Goal: Information Seeking & Learning: Learn about a topic

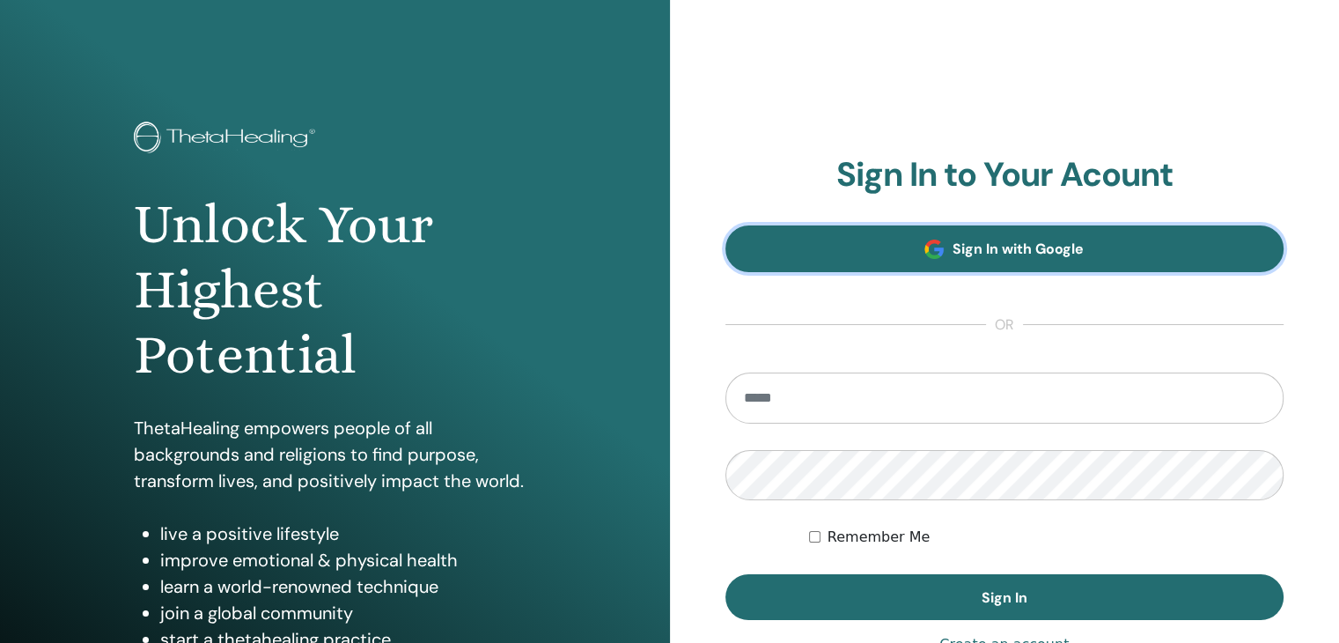
click at [859, 258] on link "Sign In with Google" at bounding box center [1005, 248] width 559 height 47
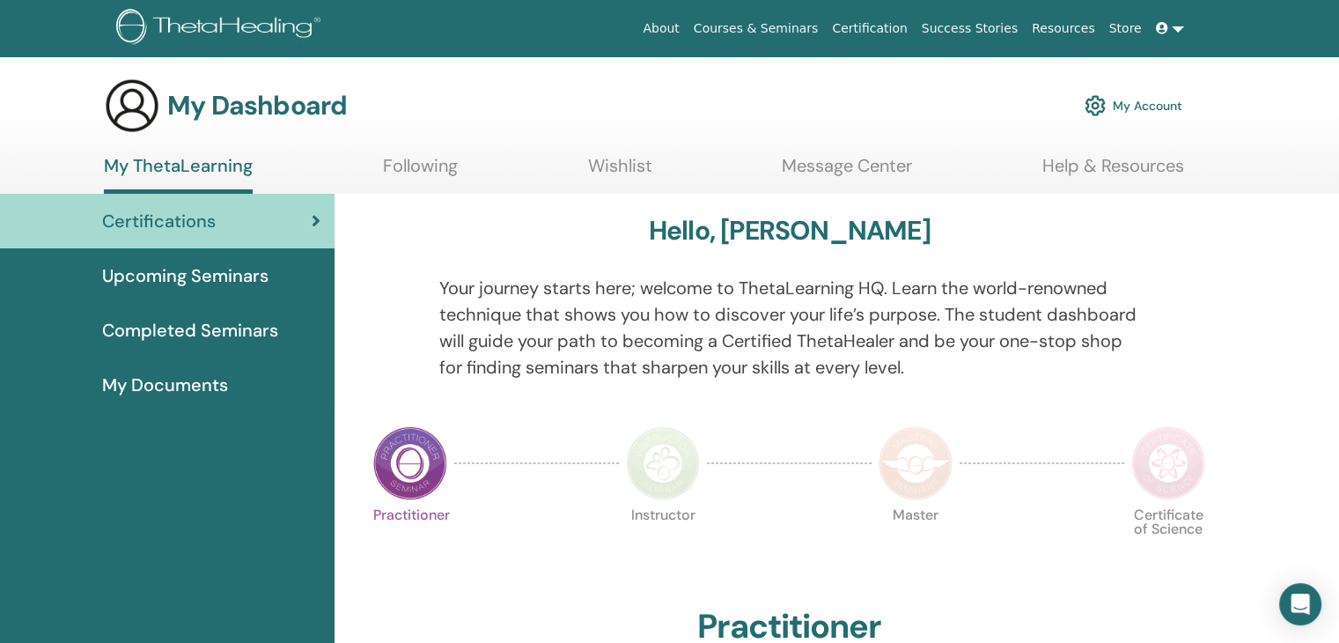
click at [444, 168] on link "Following" at bounding box center [420, 172] width 75 height 34
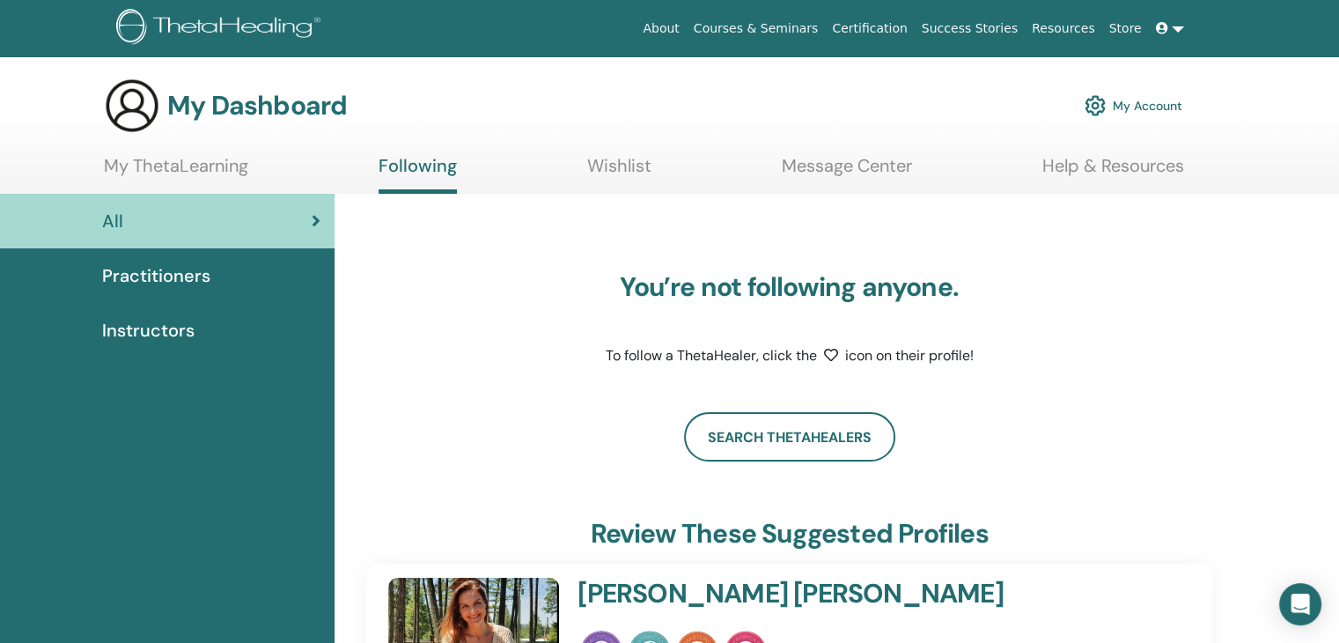
click at [146, 293] on link "Practitioners" at bounding box center [167, 275] width 335 height 55
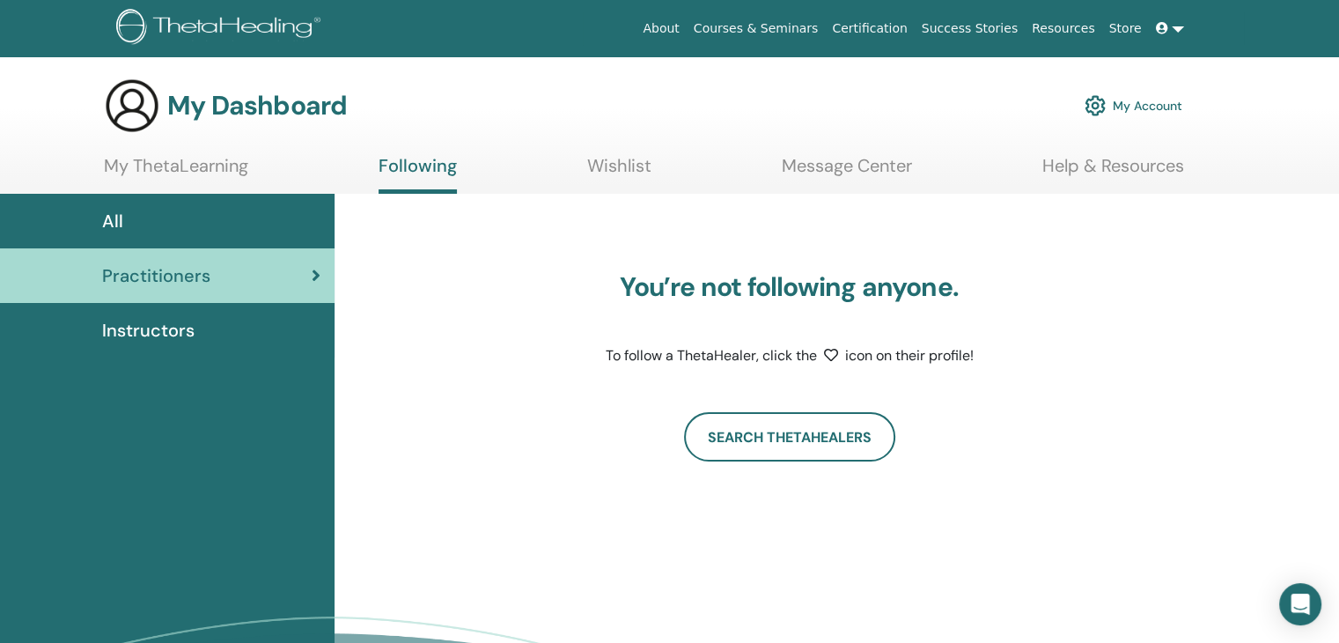
click at [153, 344] on link "Instructors" at bounding box center [167, 330] width 335 height 55
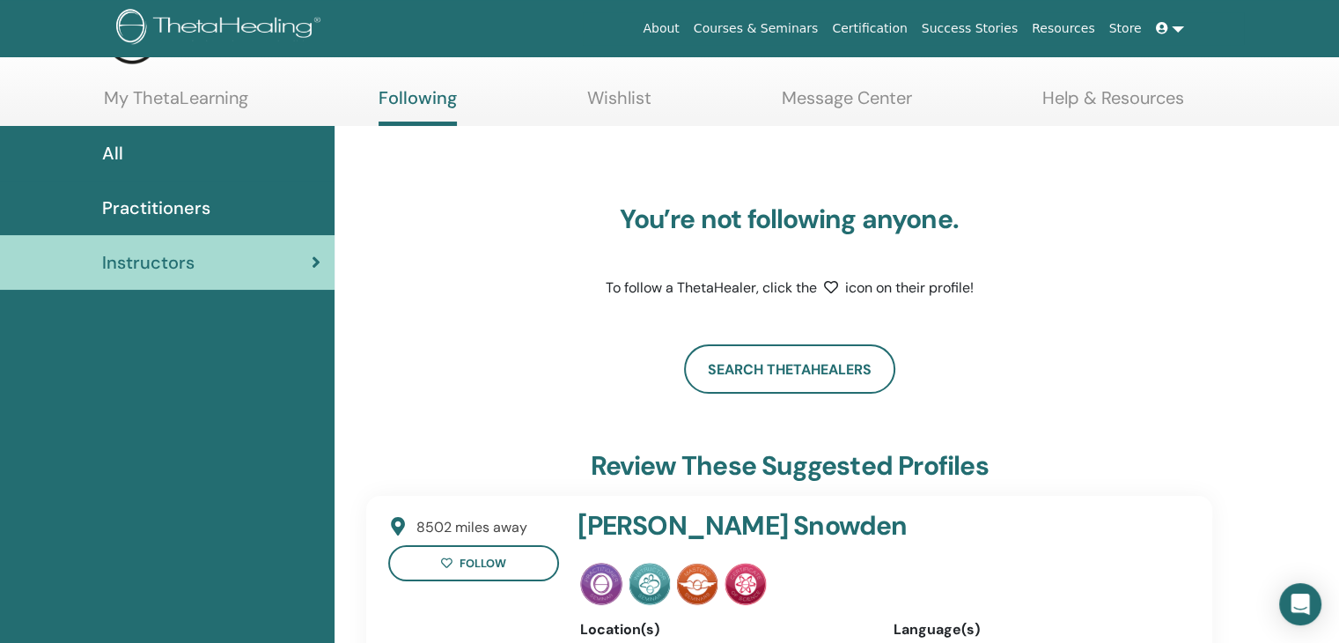
scroll to position [222, 0]
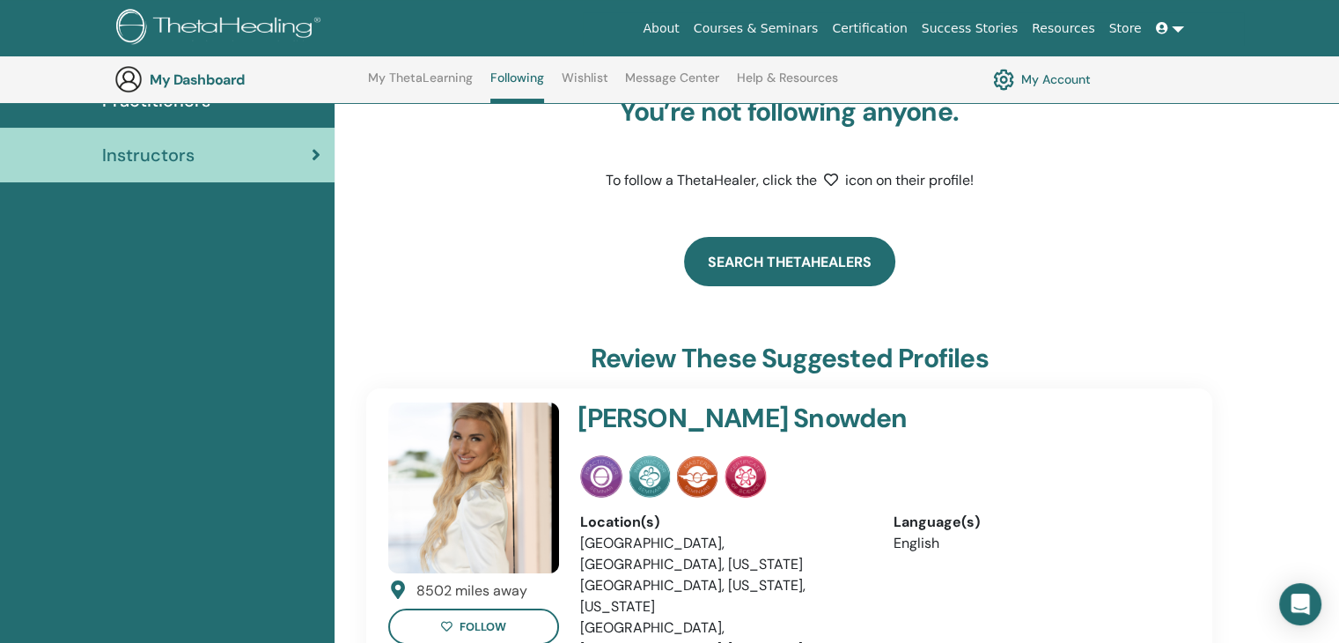
click at [763, 263] on link "Search ThetaHealers" at bounding box center [789, 261] width 211 height 49
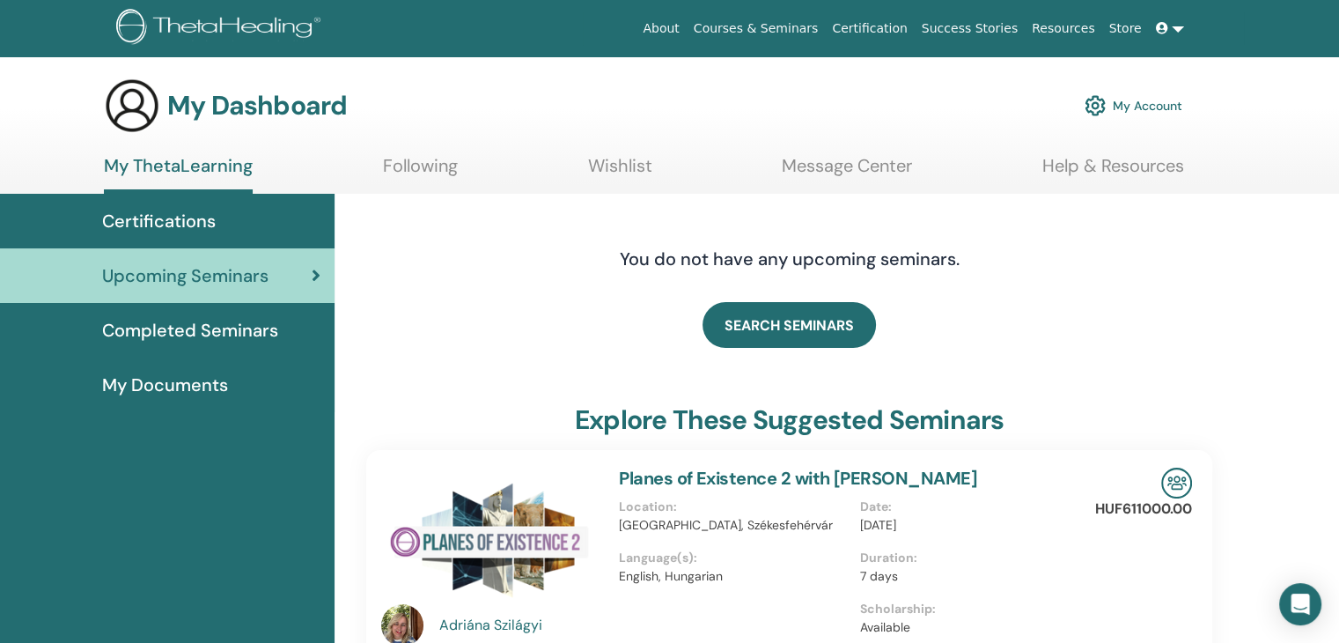
click at [236, 332] on span "Completed Seminars" at bounding box center [190, 330] width 176 height 26
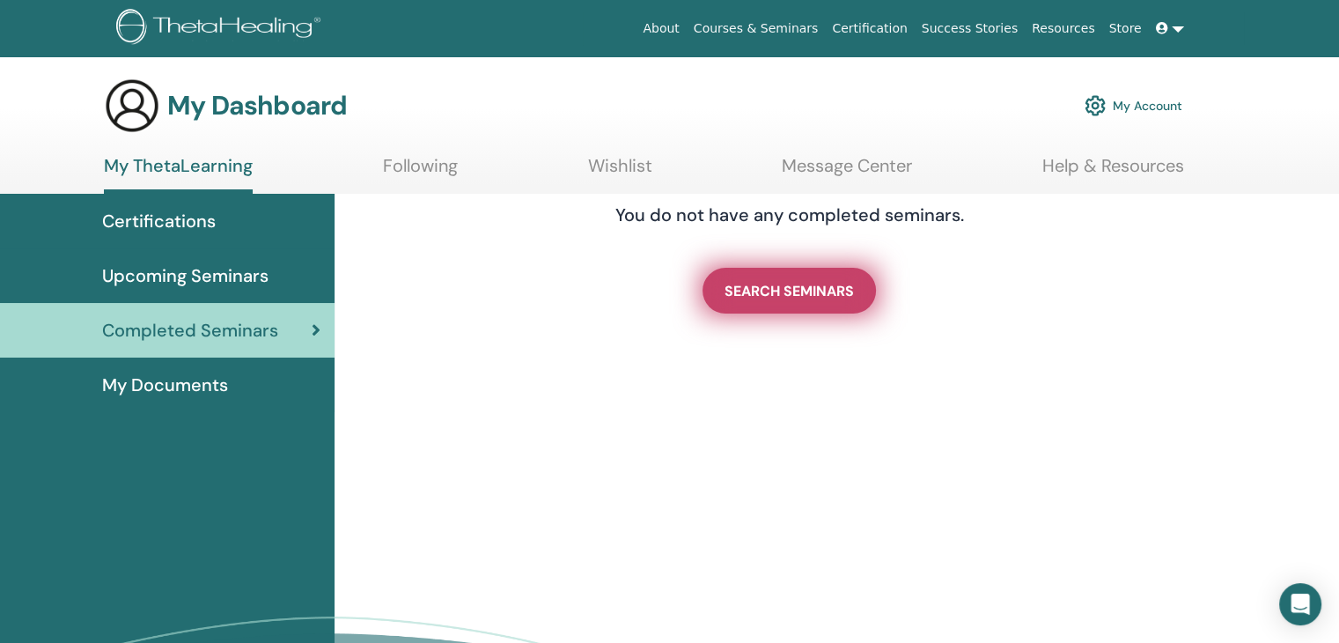
click at [800, 306] on link "SEARCH SEMINARS" at bounding box center [789, 291] width 173 height 46
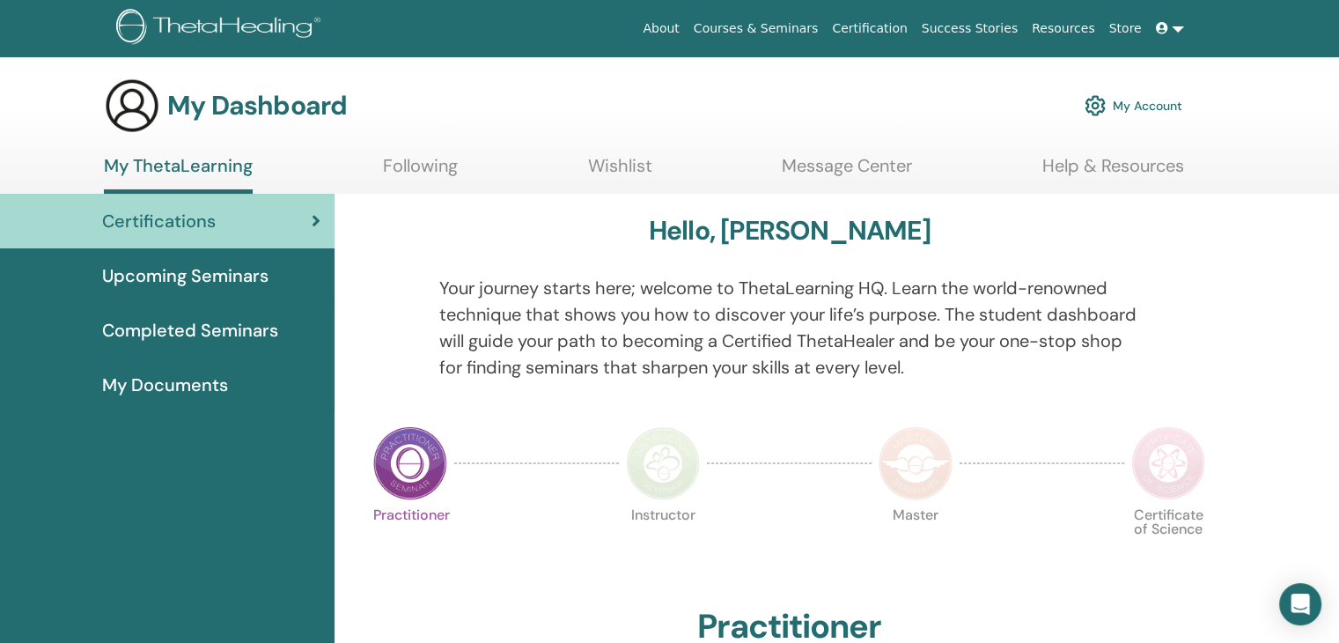
click at [682, 450] on img at bounding box center [663, 463] width 74 height 74
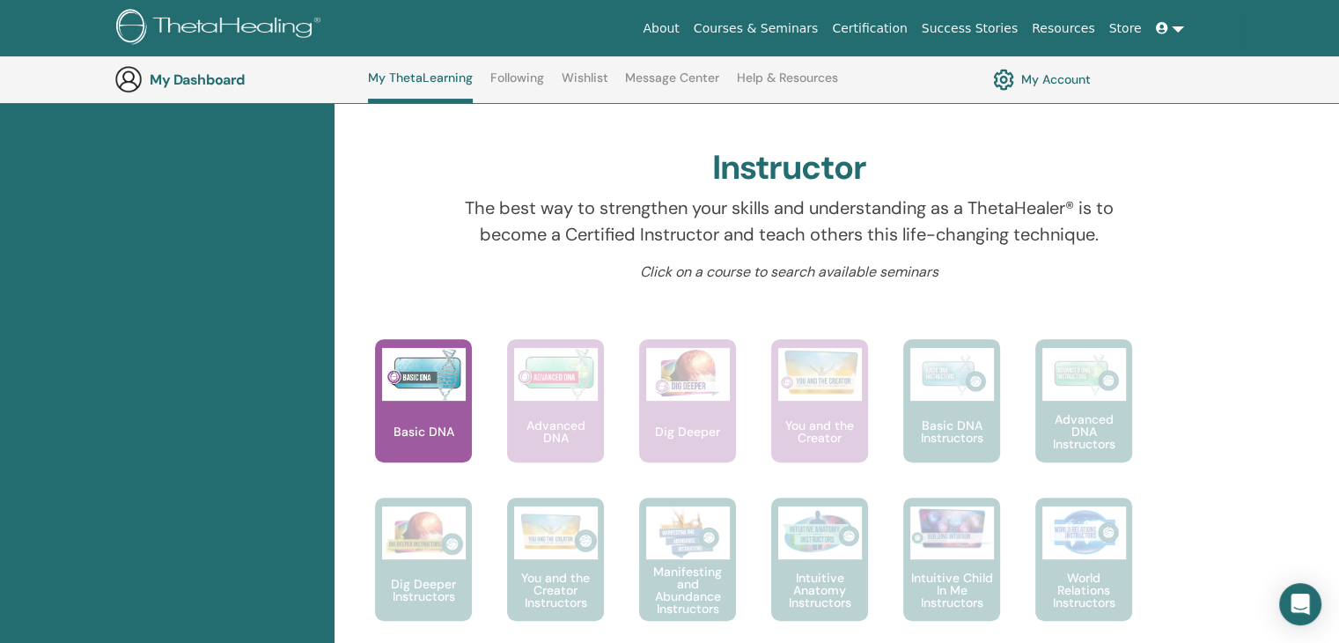
scroll to position [662, 0]
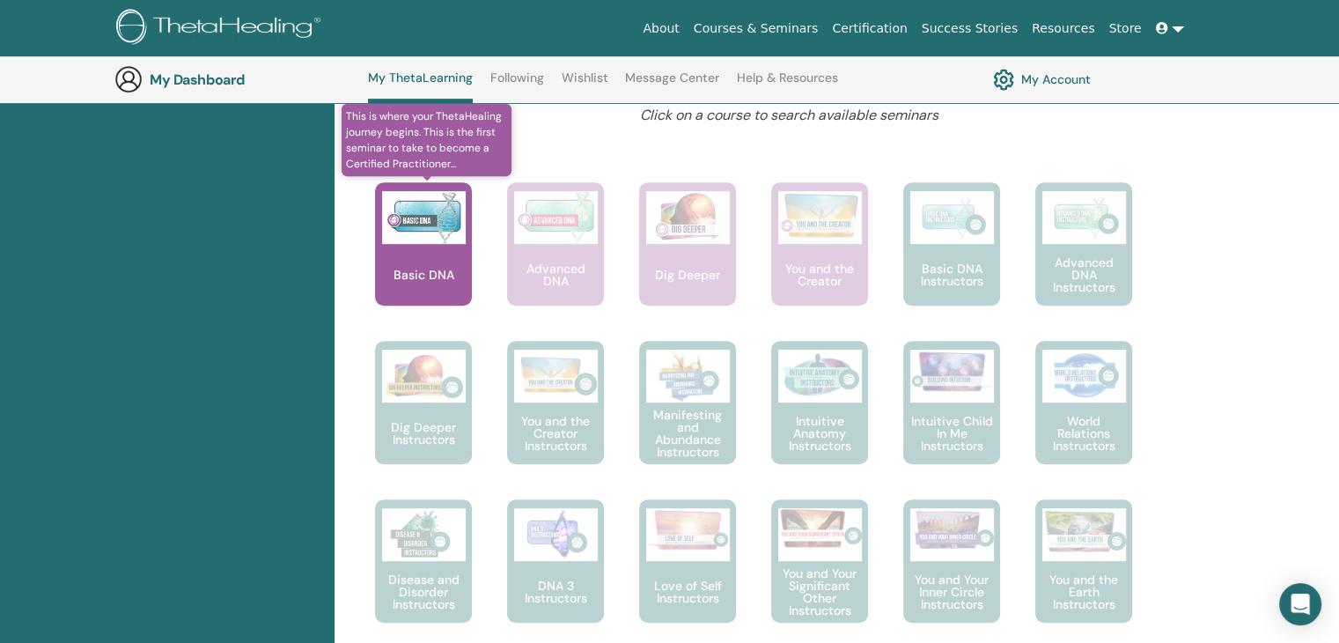
click at [455, 253] on div "Basic DNA" at bounding box center [423, 243] width 97 height 123
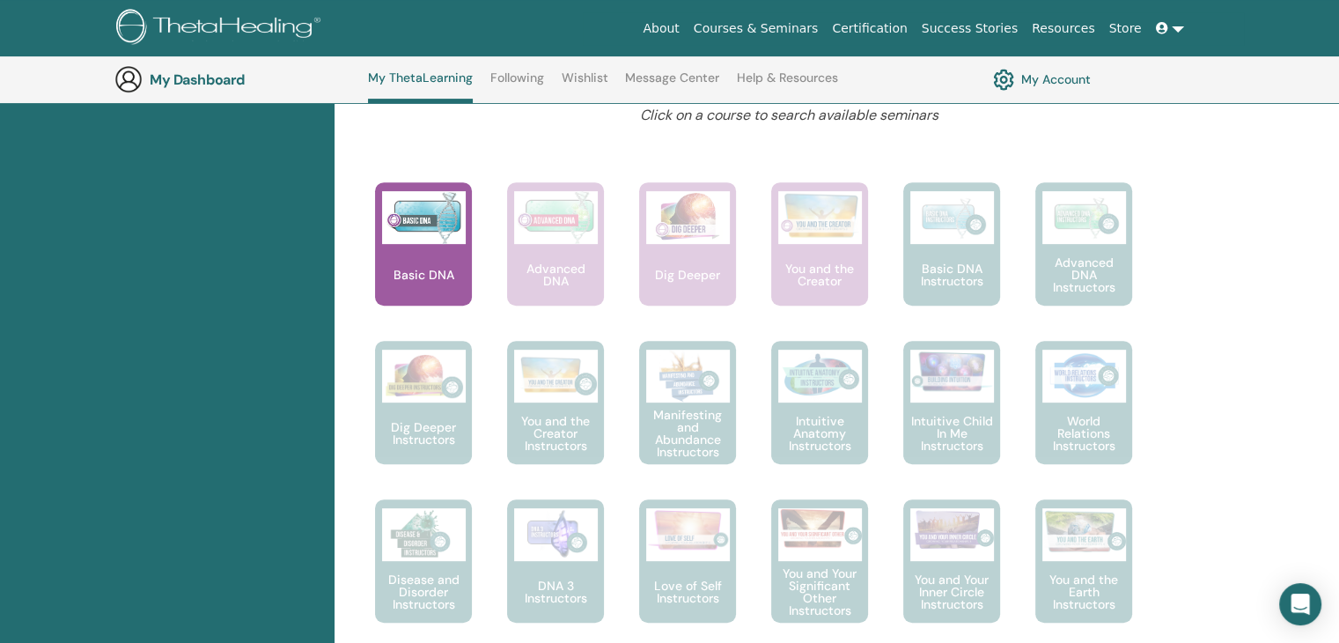
scroll to position [888, 0]
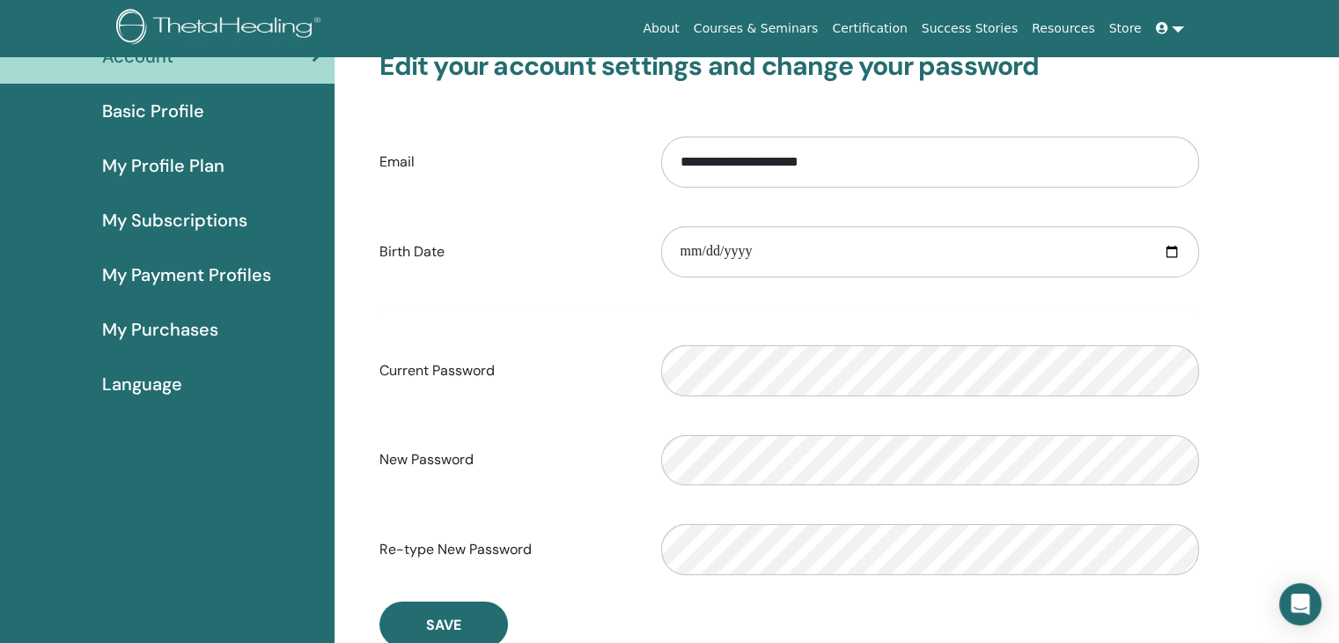
scroll to position [88, 0]
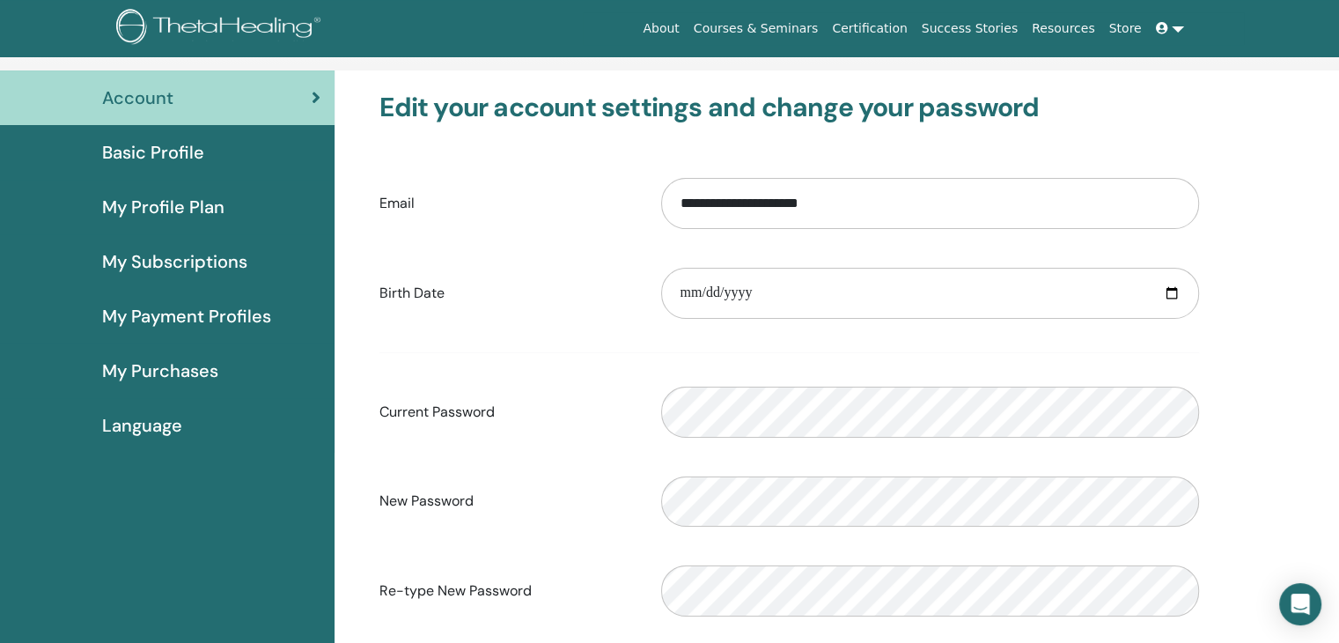
click at [178, 219] on span "My Profile Plan" at bounding box center [163, 207] width 122 height 26
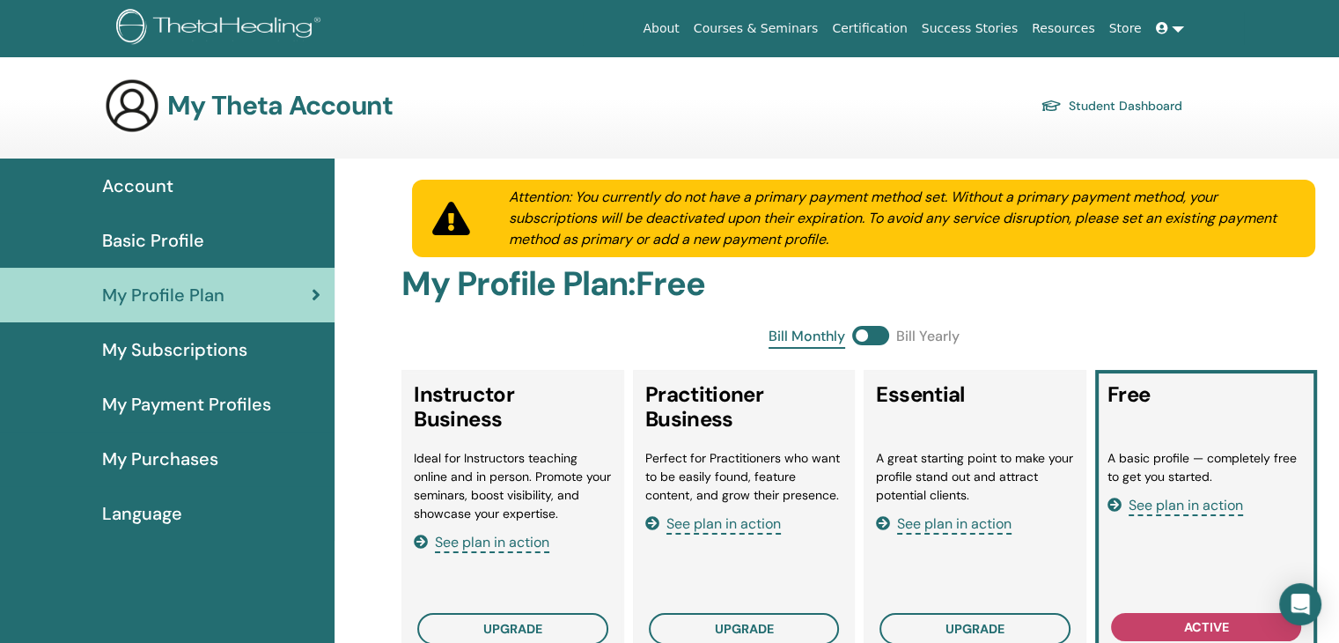
click at [169, 197] on span "Account" at bounding box center [137, 186] width 71 height 26
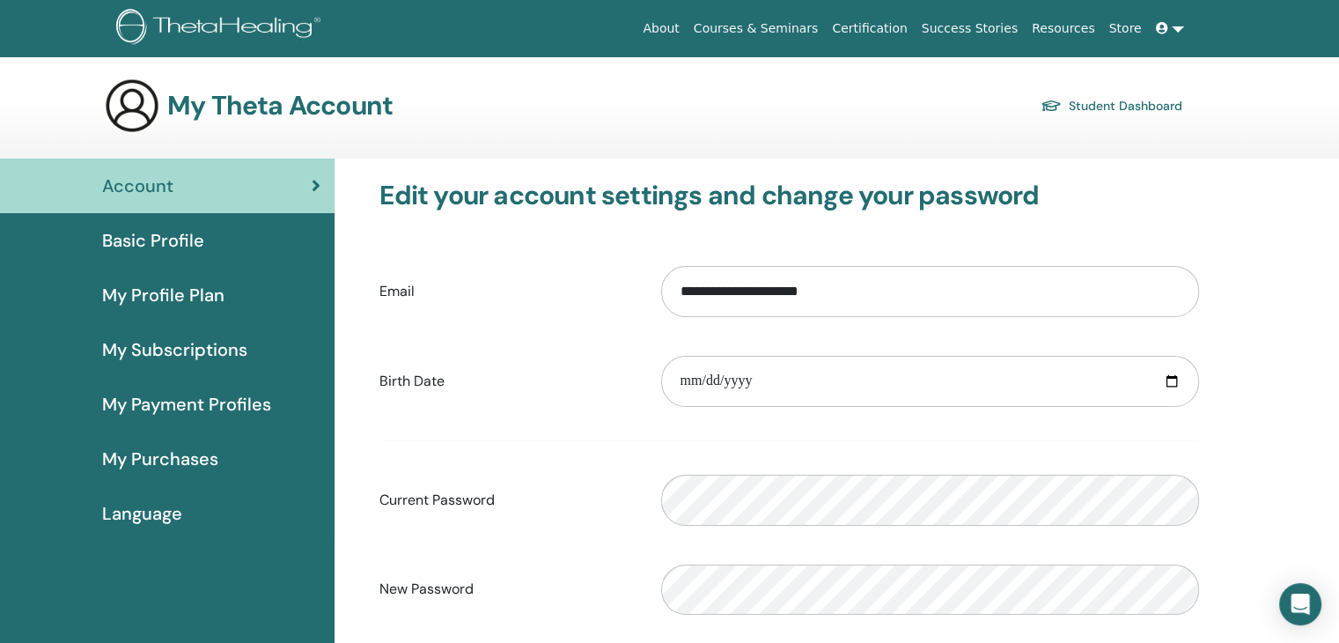
click at [232, 110] on h3 "My Theta Account" at bounding box center [279, 106] width 225 height 32
click at [200, 114] on h3 "My Theta Account" at bounding box center [279, 106] width 225 height 32
click at [126, 103] on img at bounding box center [132, 105] width 56 height 56
click at [177, 27] on img at bounding box center [221, 29] width 210 height 40
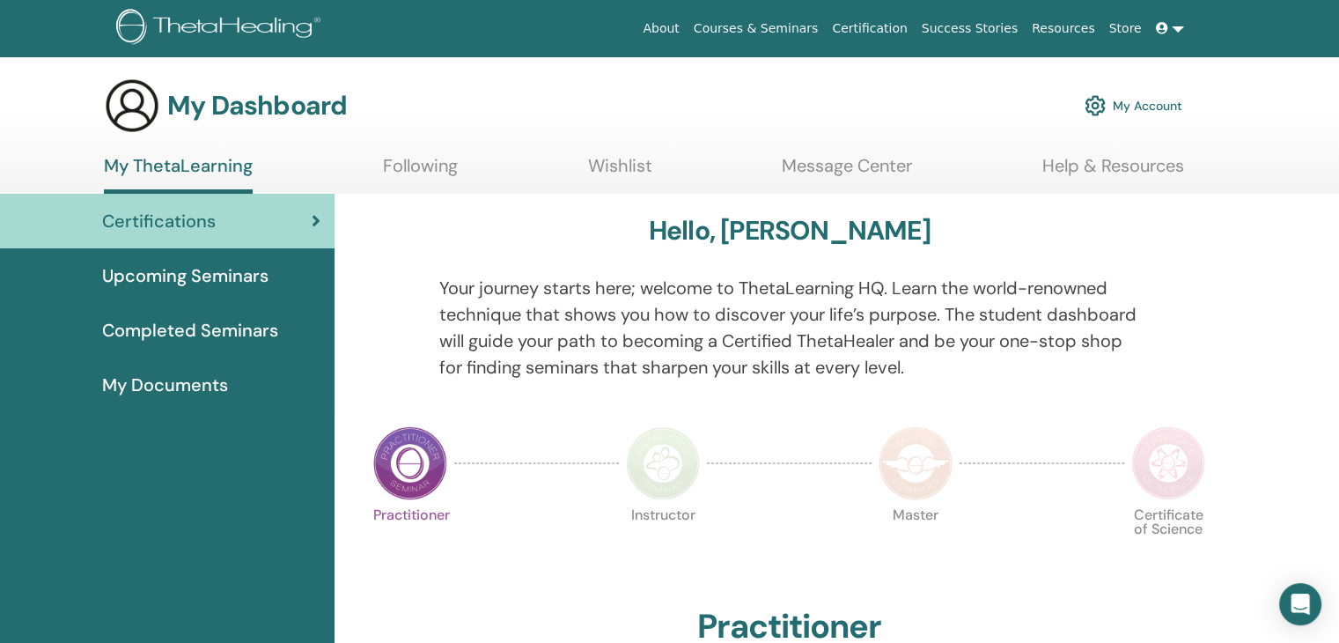
click at [461, 167] on ul "My ThetaLearning Following Wishlist Message Center Help & Resources" at bounding box center [644, 174] width 1080 height 39
click at [440, 168] on link "Following" at bounding box center [420, 172] width 75 height 34
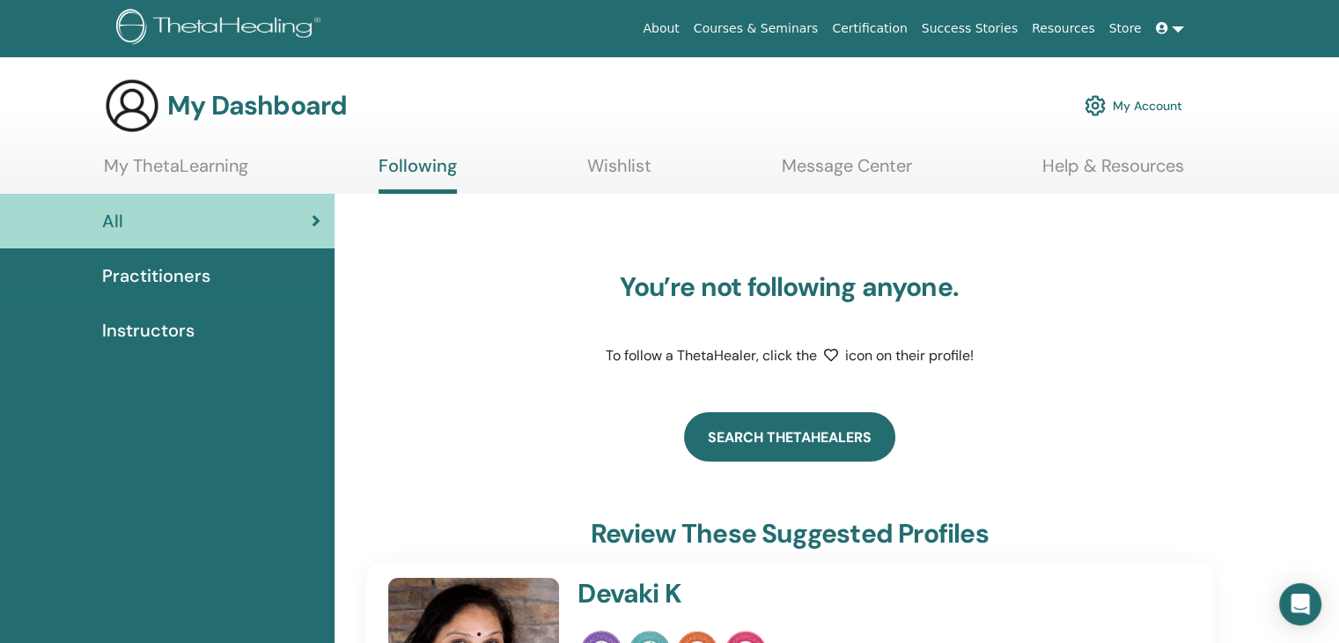
click at [801, 424] on link "Search ThetaHealers" at bounding box center [789, 436] width 211 height 49
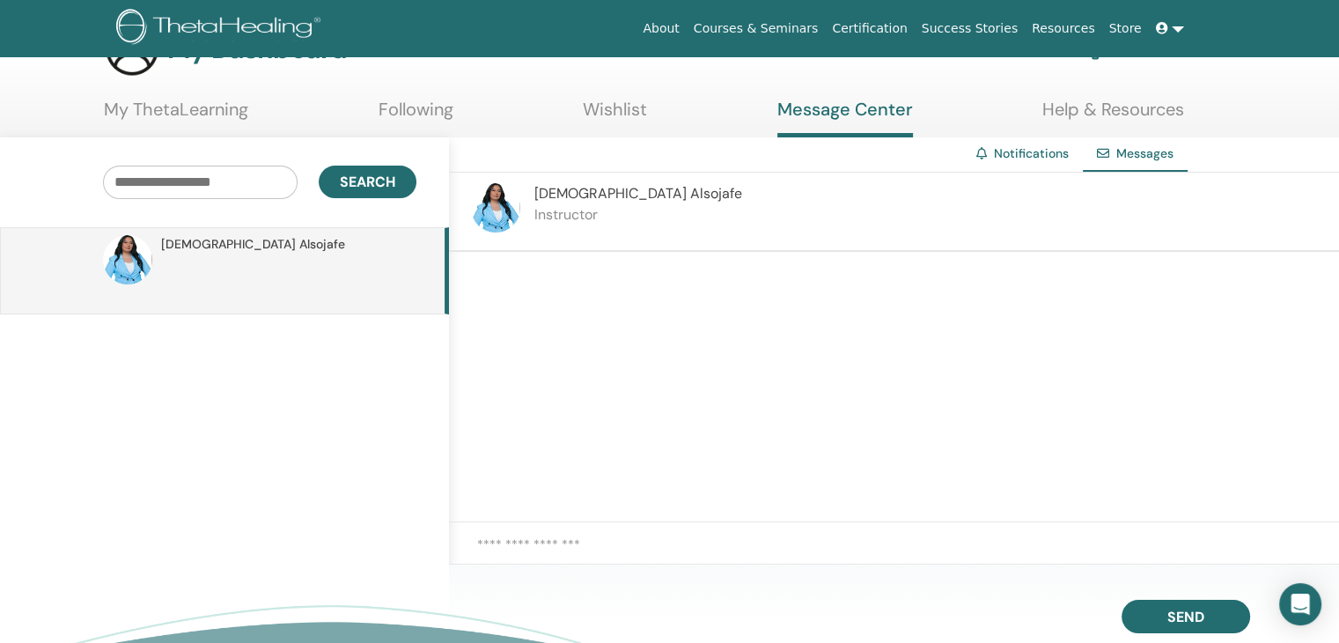
scroll to position [88, 0]
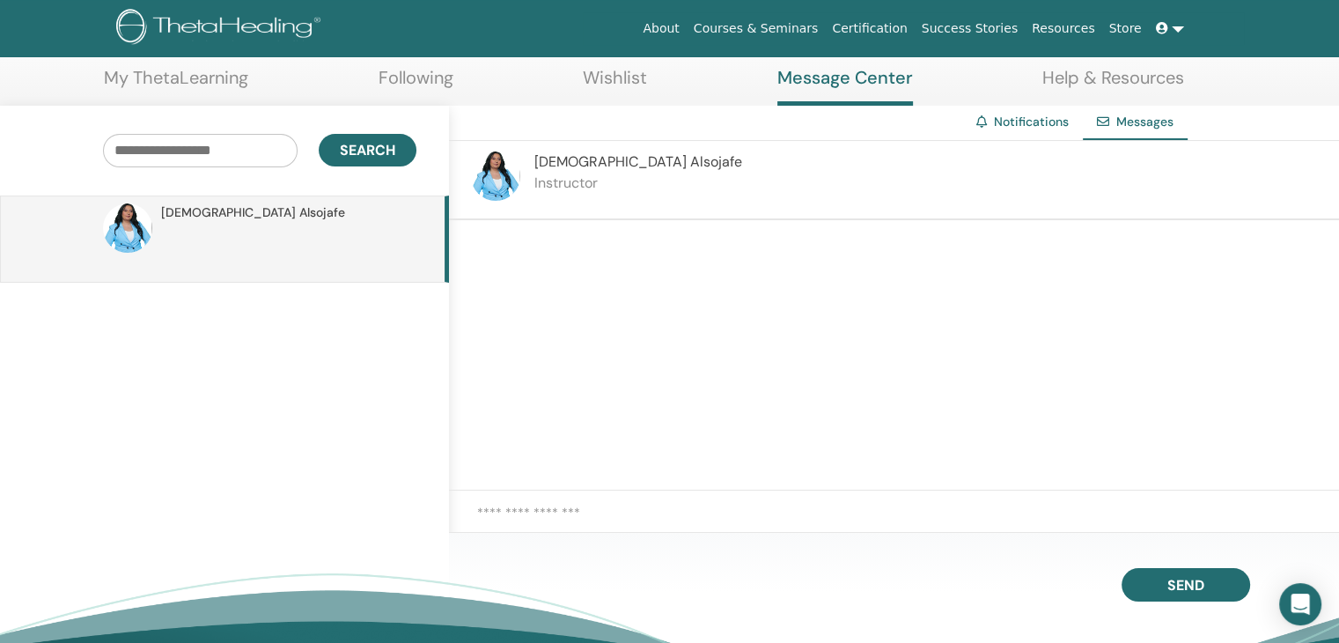
click at [718, 503] on textarea at bounding box center [908, 523] width 862 height 40
click at [821, 95] on link "Message Center" at bounding box center [846, 86] width 136 height 39
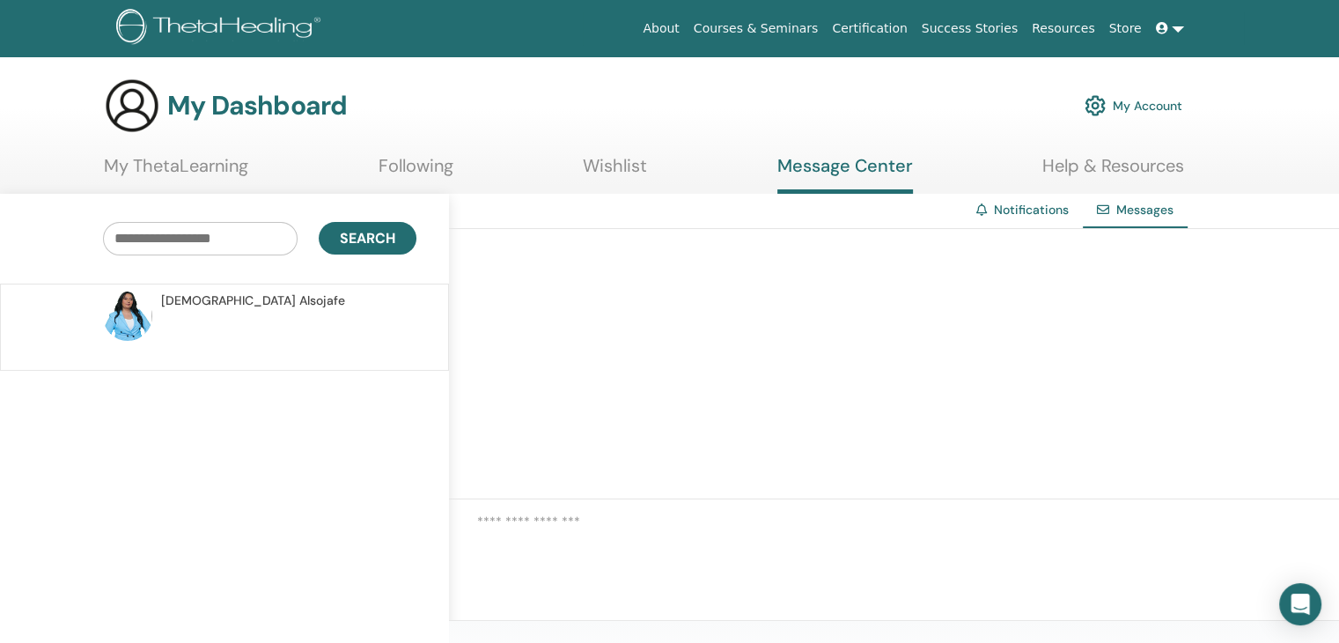
click at [431, 159] on link "Following" at bounding box center [416, 172] width 75 height 34
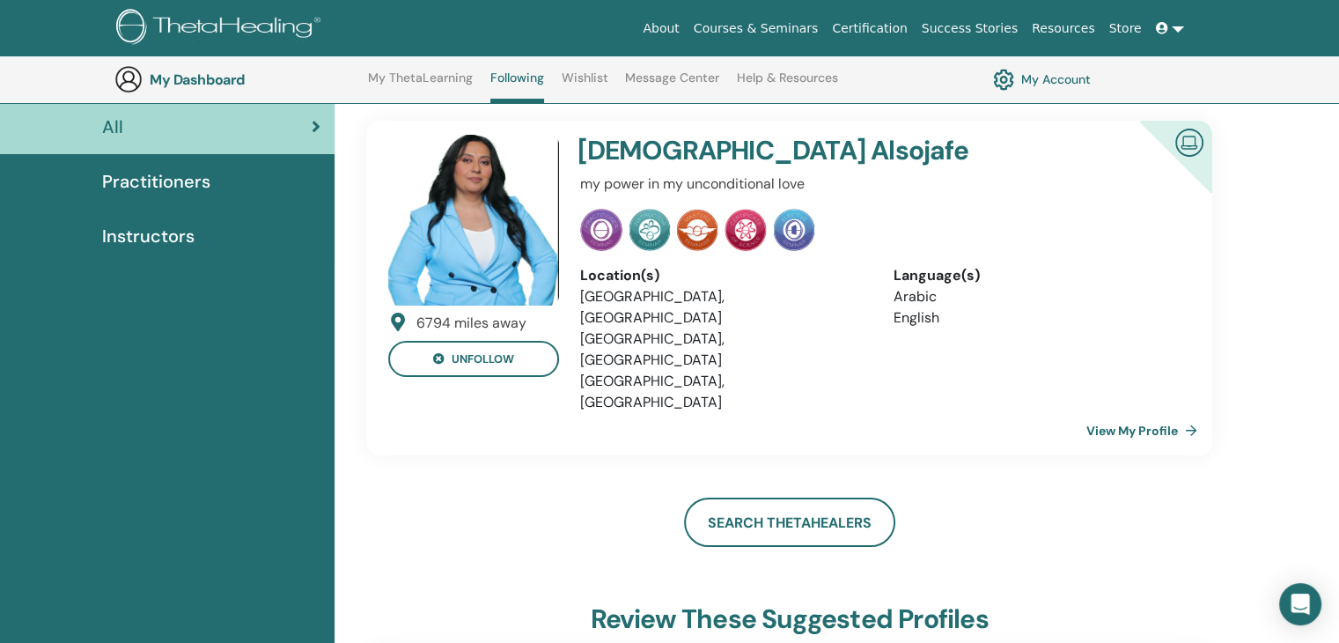
scroll to position [134, 0]
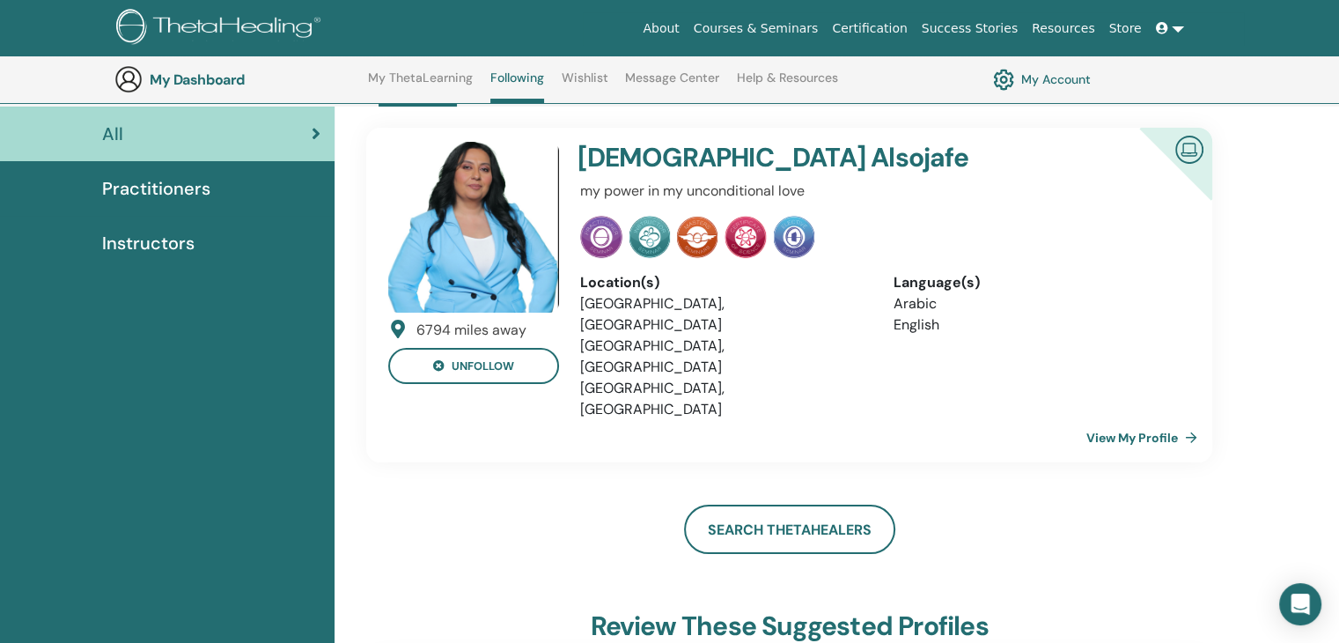
click at [1191, 149] on img at bounding box center [1190, 149] width 42 height 40
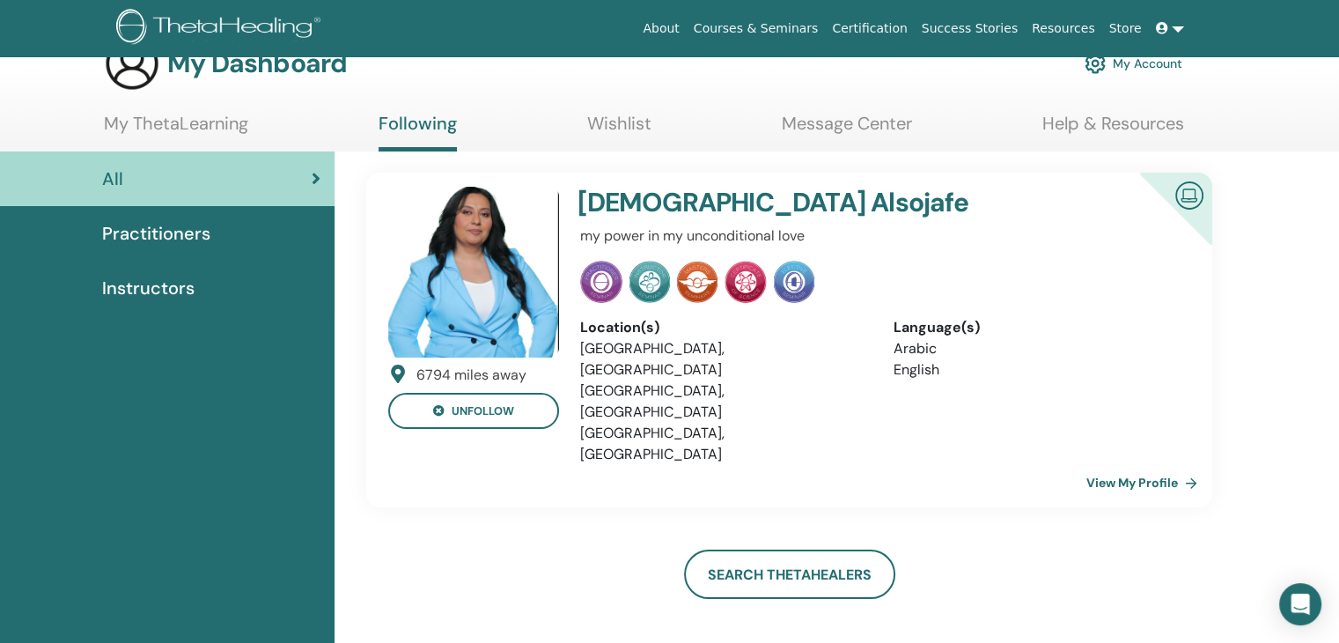
scroll to position [0, 0]
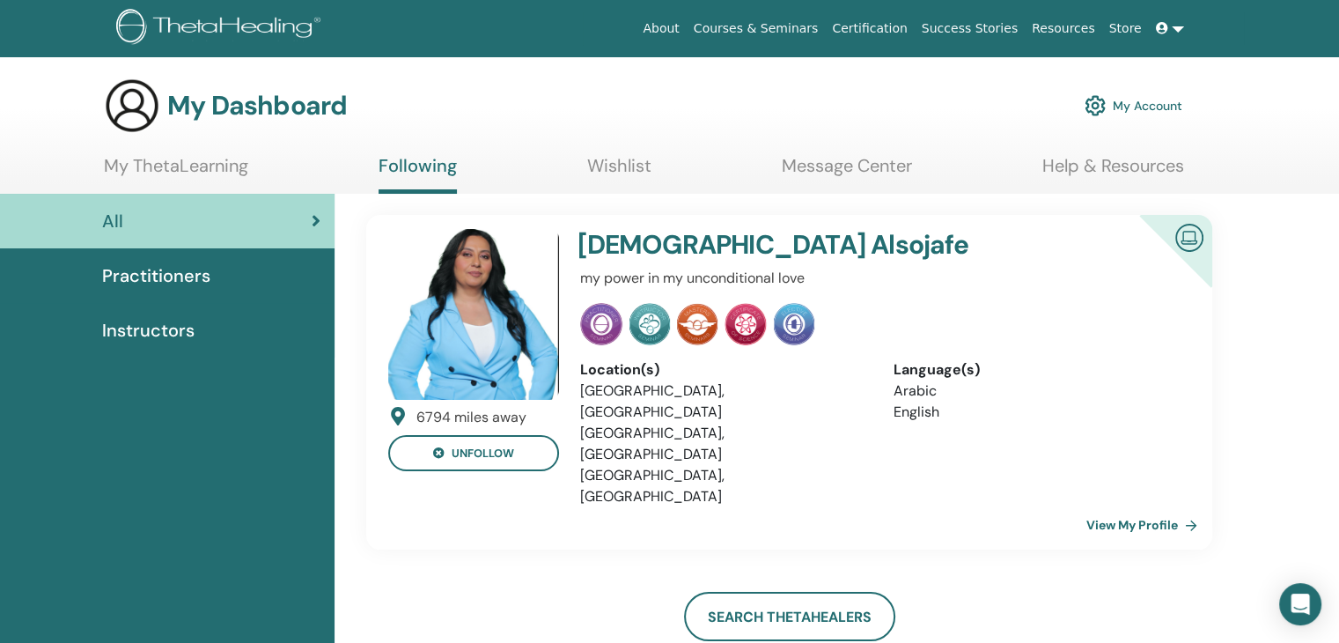
click at [1146, 507] on link "View My Profile" at bounding box center [1146, 524] width 118 height 35
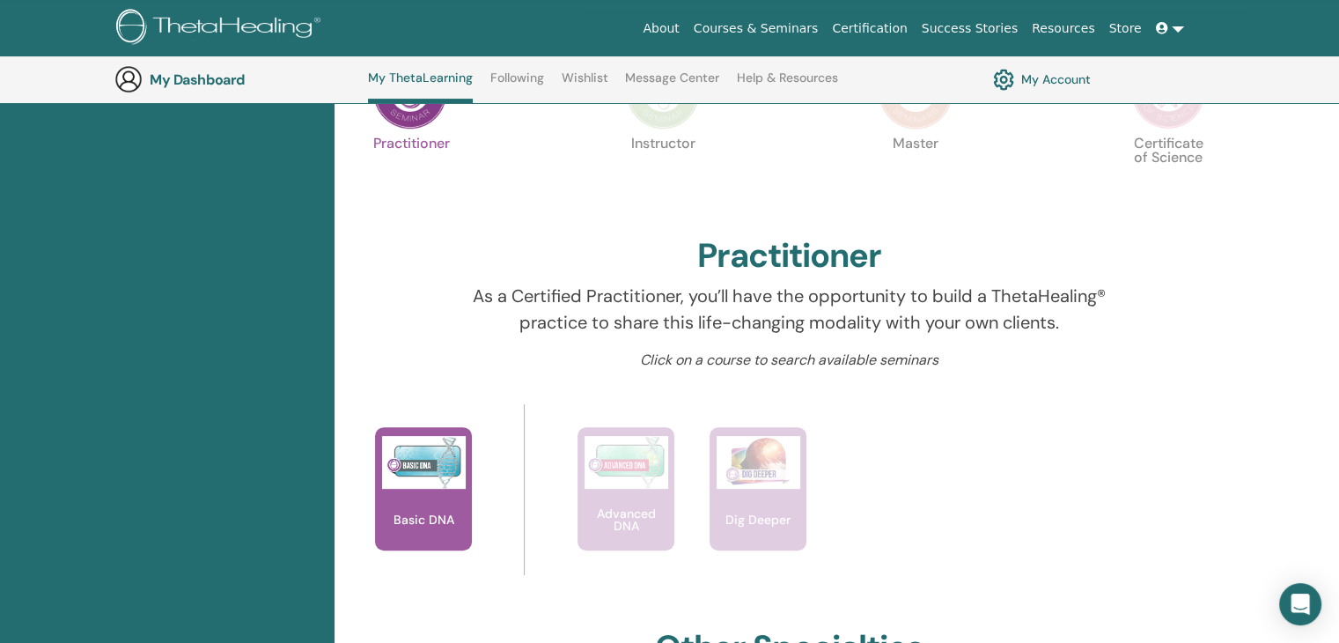
scroll to position [574, 0]
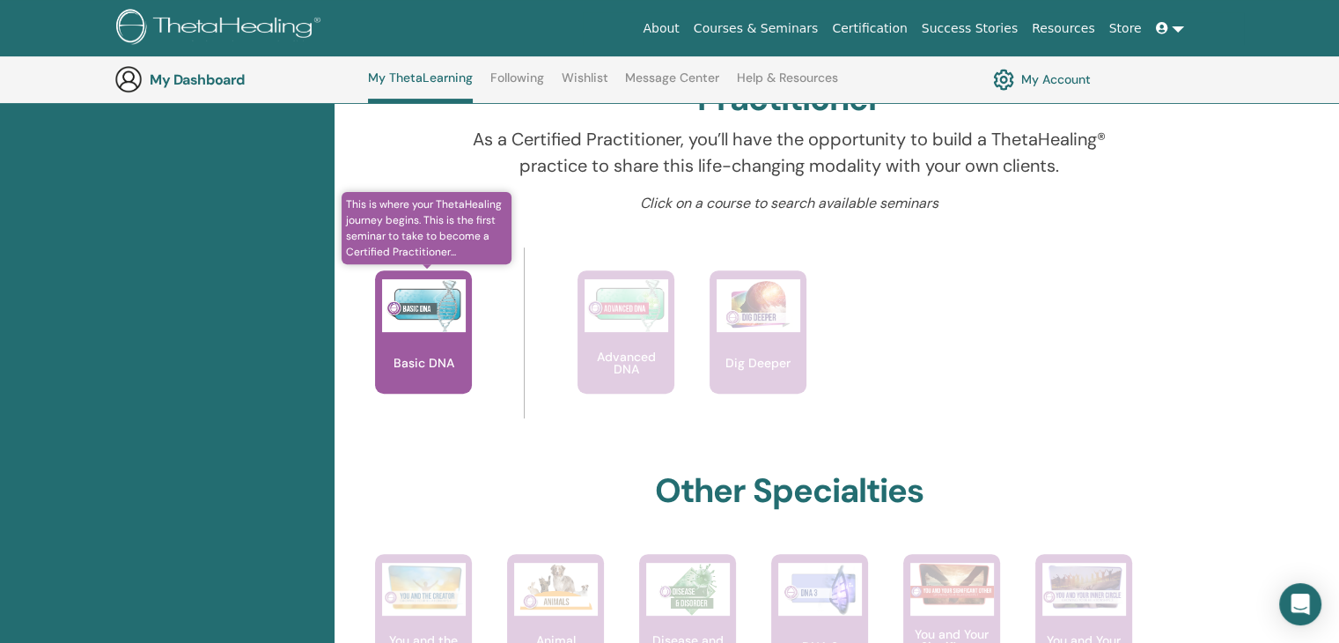
click at [440, 297] on img at bounding box center [424, 305] width 84 height 53
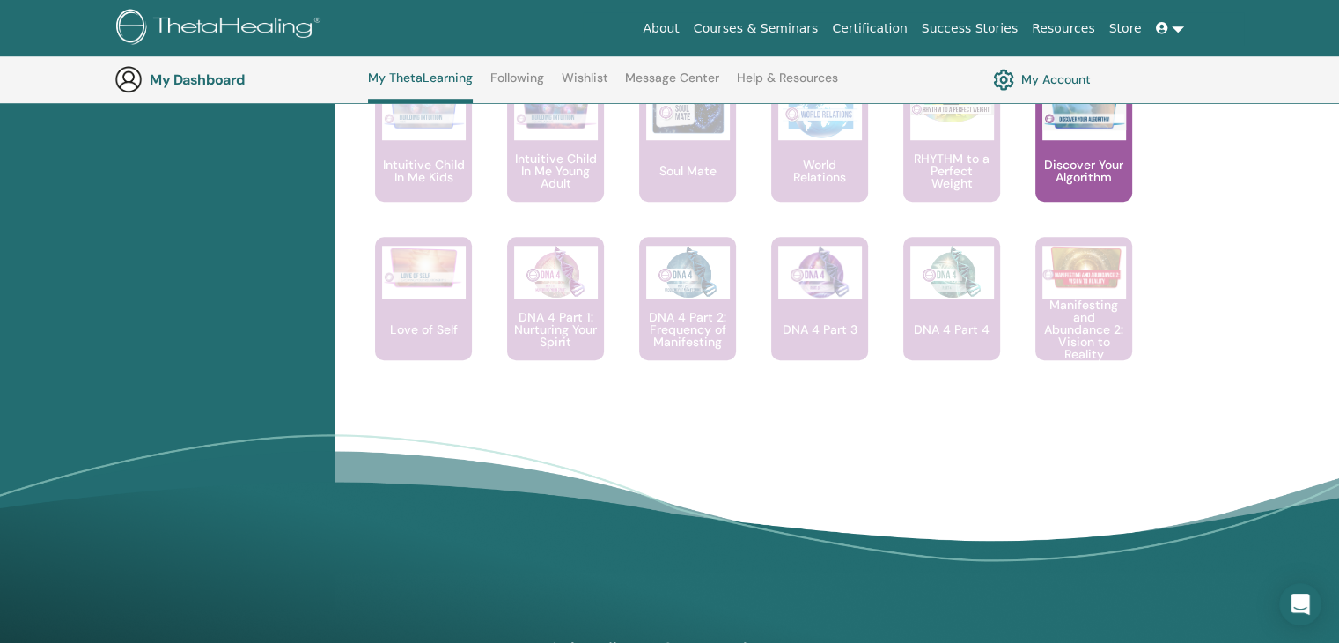
scroll to position [1366, 0]
